Goal: Transaction & Acquisition: Download file/media

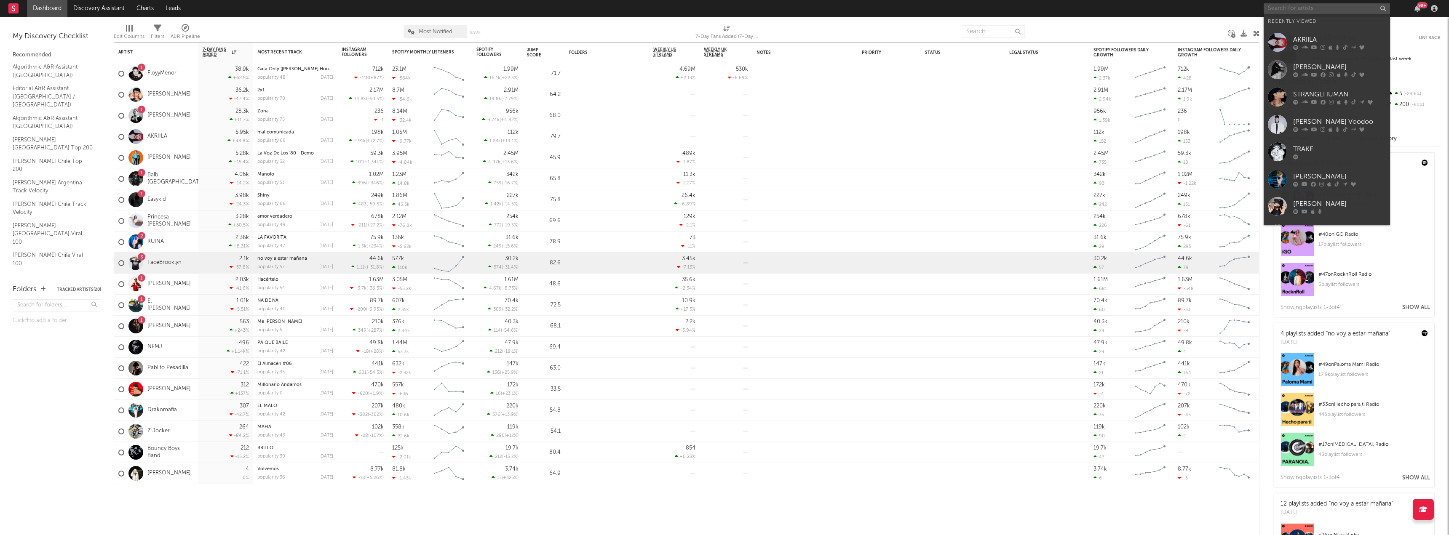
click at [1314, 10] on input "text" at bounding box center [1327, 8] width 126 height 11
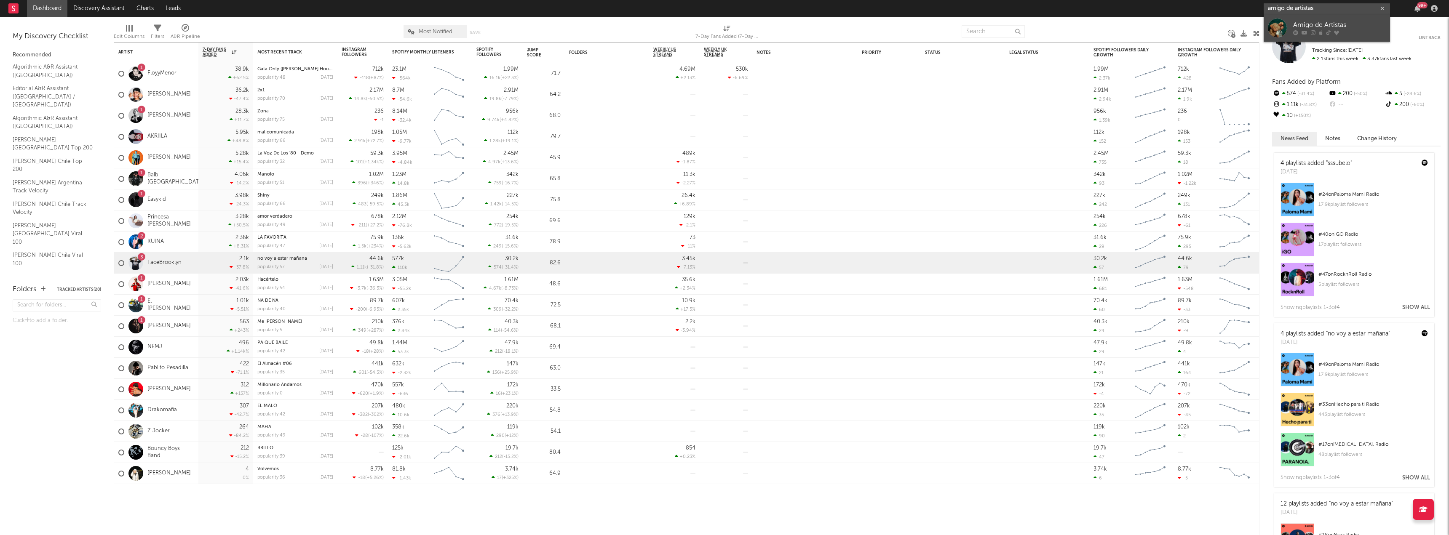
type input "amigo de artistas"
click at [1278, 27] on div at bounding box center [1277, 28] width 19 height 19
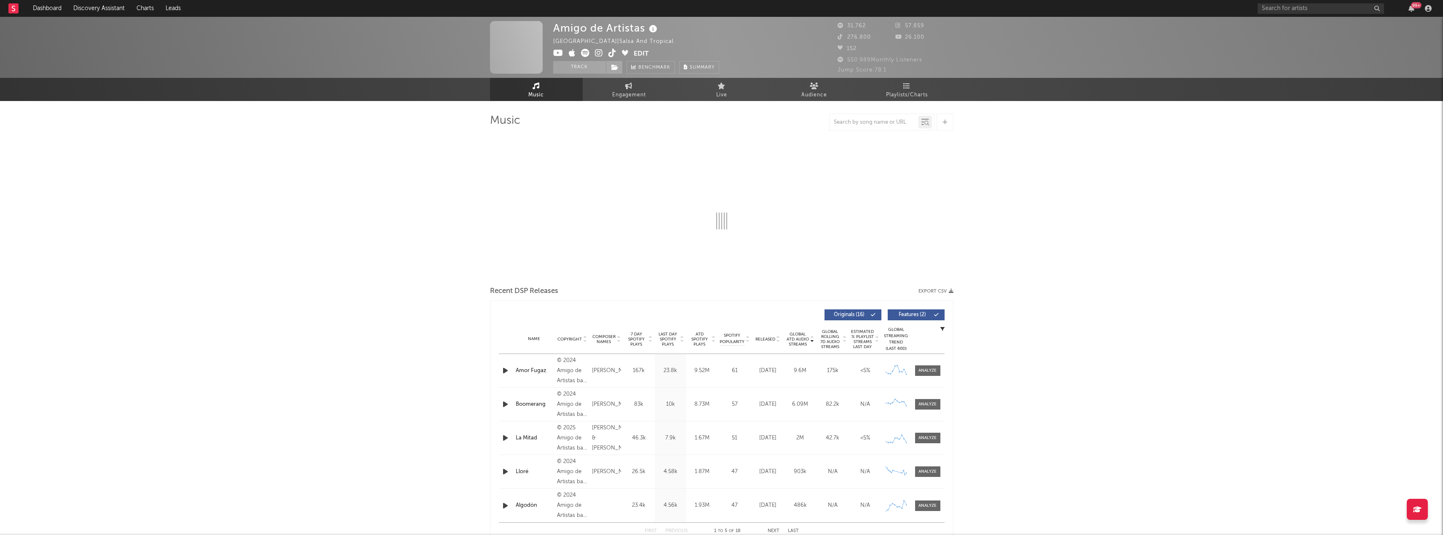
select select "6m"
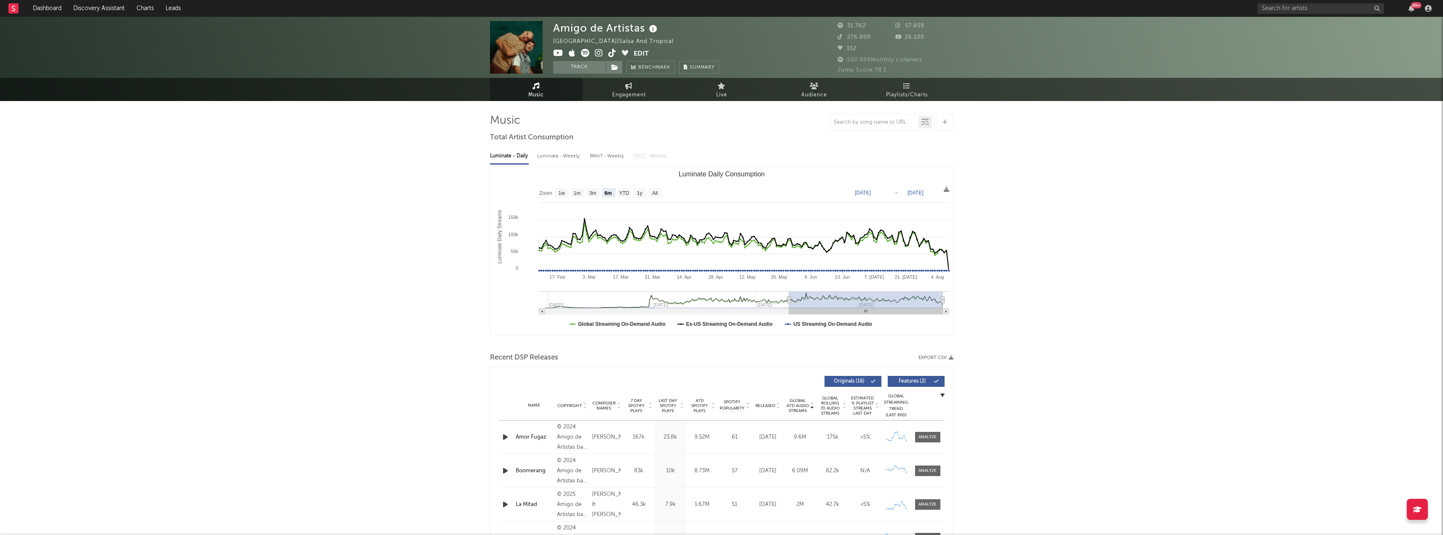
click at [930, 357] on button "Export CSV" at bounding box center [935, 358] width 35 height 5
